Goal: Transaction & Acquisition: Purchase product/service

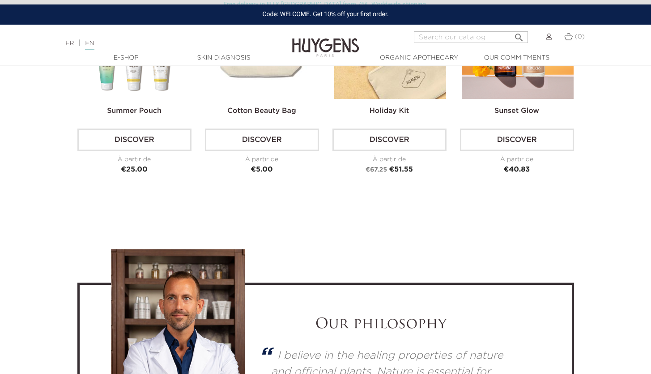
scroll to position [2238, 0]
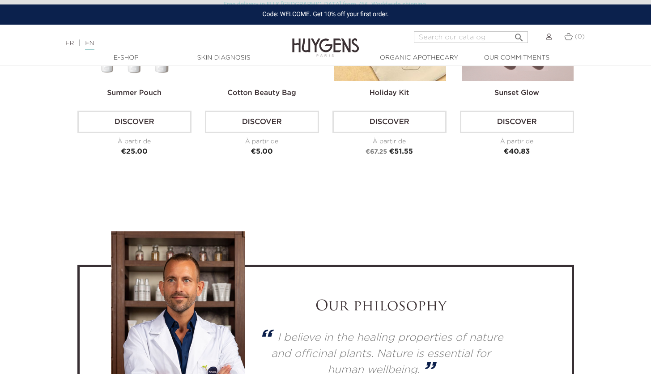
click at [278, 96] on h2 "Cotton Beauty Bag" at bounding box center [262, 97] width 114 height 18
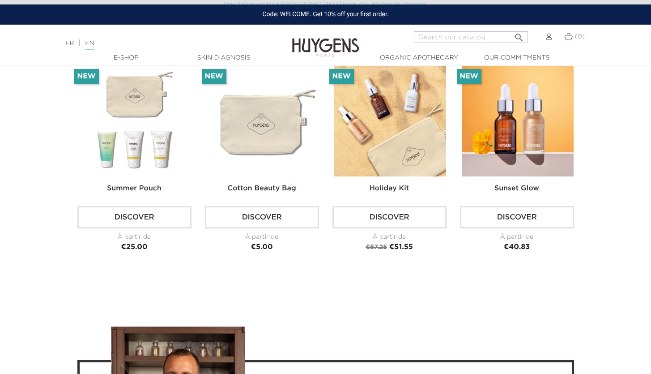
click at [269, 121] on img at bounding box center [263, 120] width 112 height 112
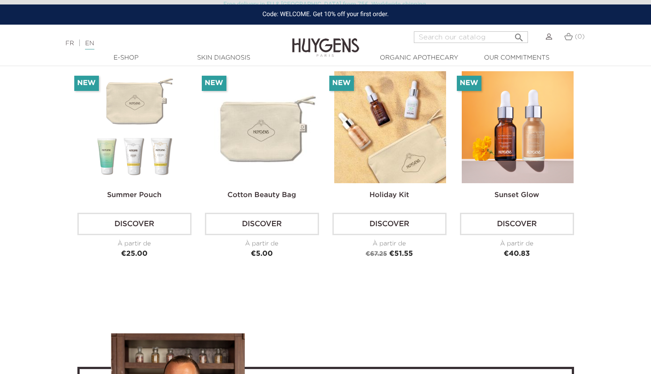
scroll to position [2069, 0]
